Goal: Find specific page/section: Find specific page/section

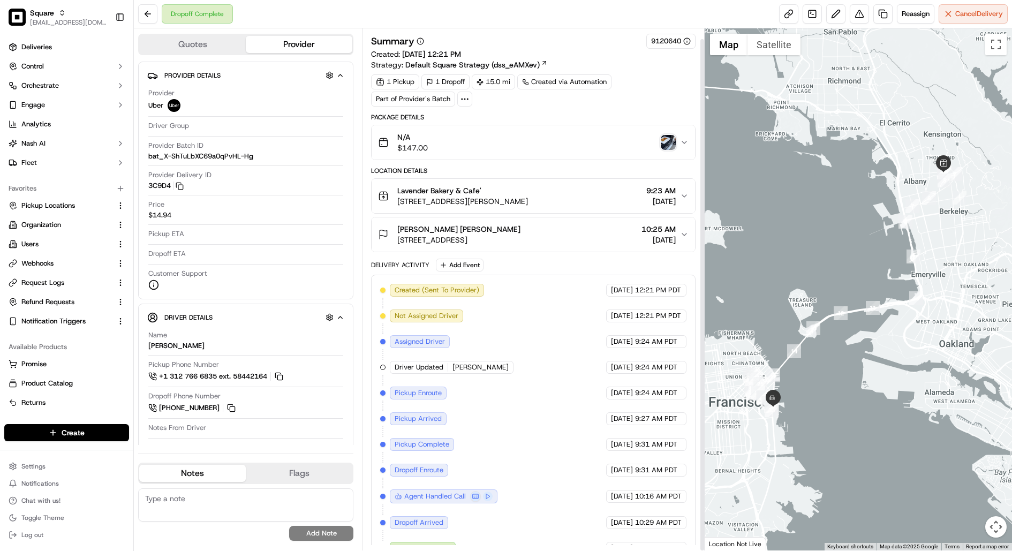
scroll to position [11, 0]
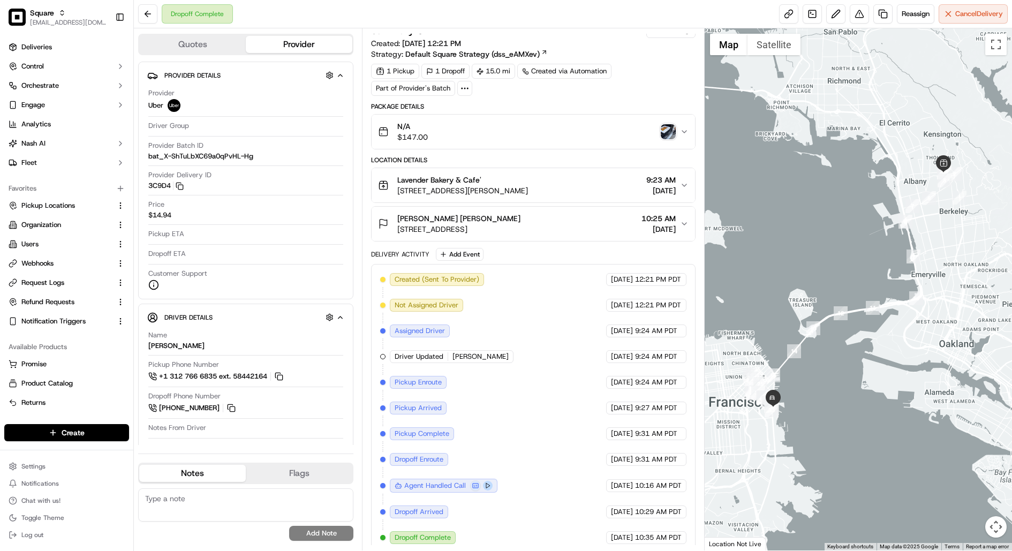
click at [483, 481] on button at bounding box center [488, 486] width 10 height 10
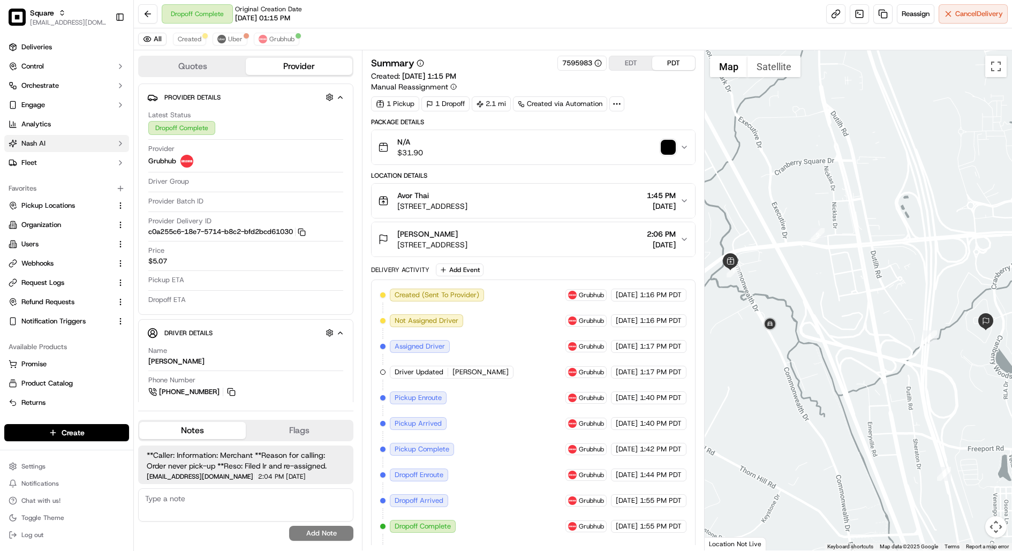
click at [119, 144] on icon "button" at bounding box center [120, 143] width 9 height 9
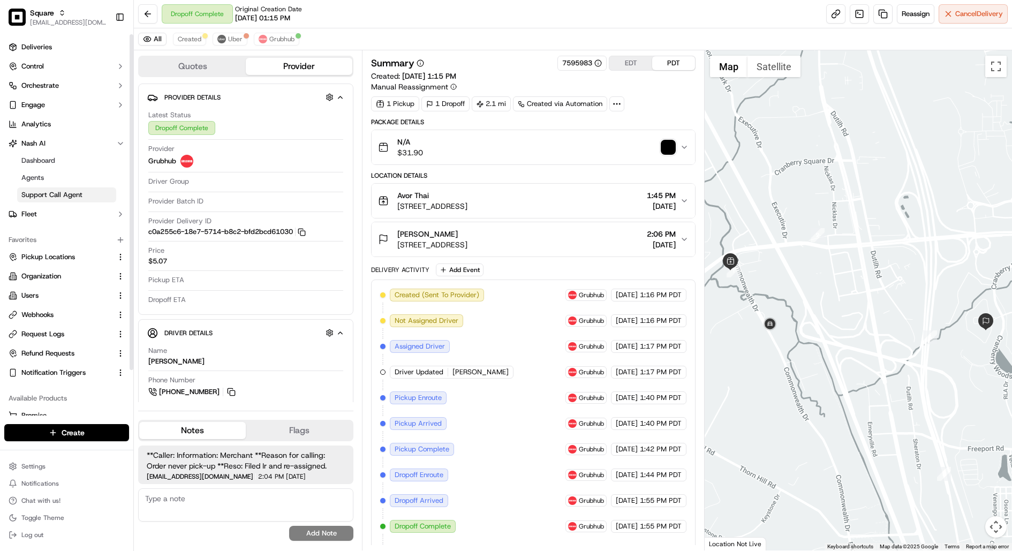
click at [89, 195] on link "Support Call Agent" at bounding box center [66, 194] width 99 height 15
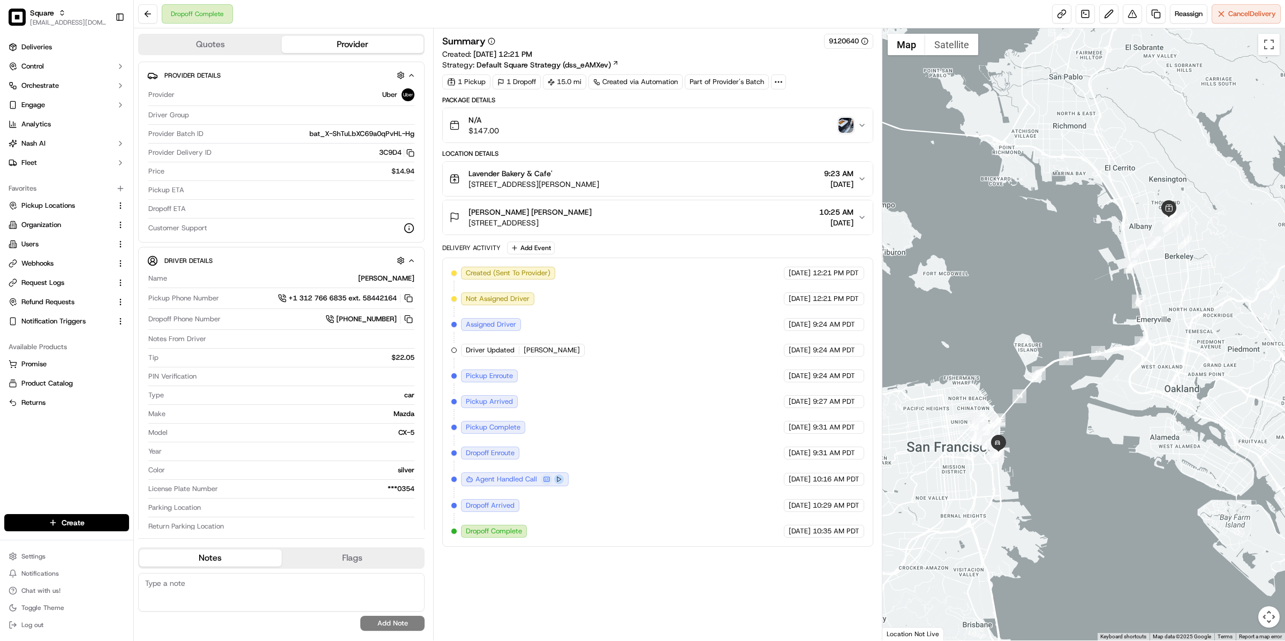
click at [556, 475] on button at bounding box center [559, 480] width 10 height 10
click at [546, 474] on button at bounding box center [547, 479] width 11 height 11
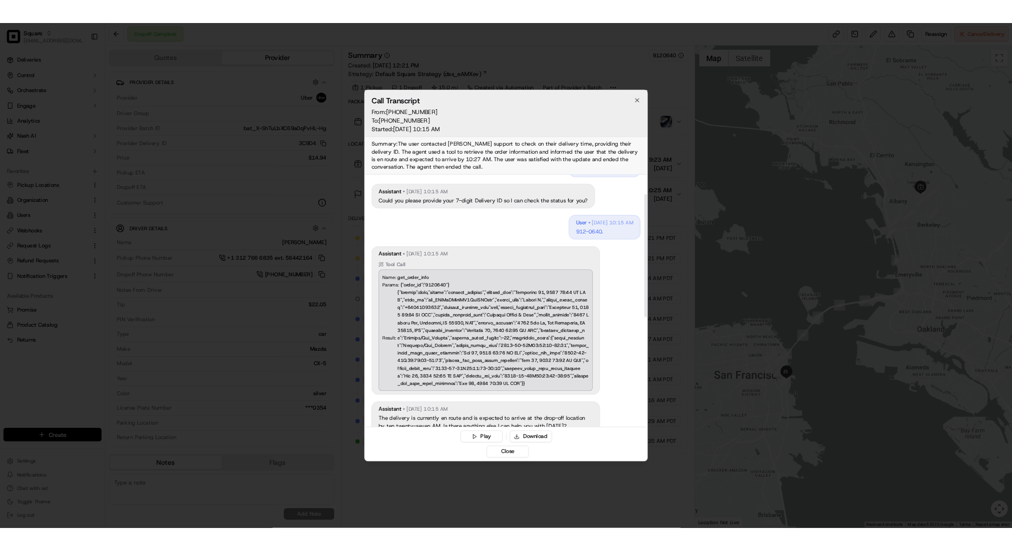
scroll to position [336, 0]
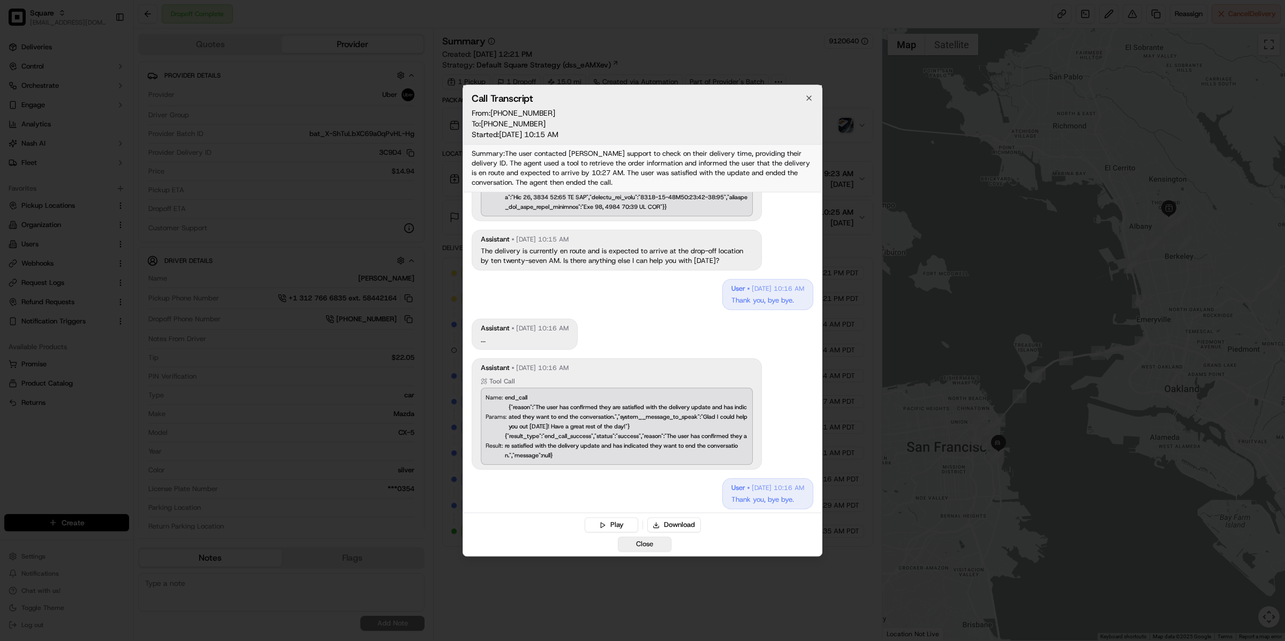
click at [648, 542] on button "Close" at bounding box center [645, 544] width 54 height 15
